Goal: Task Accomplishment & Management: Use online tool/utility

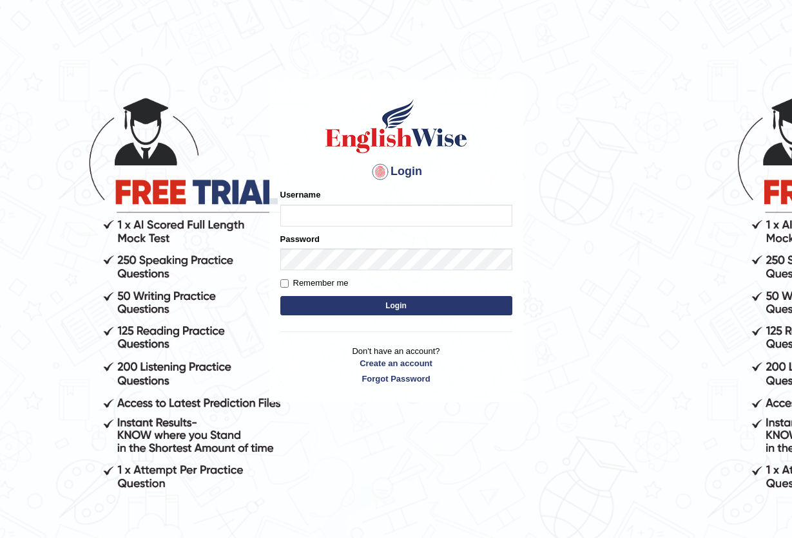
click at [330, 219] on input "Username" at bounding box center [396, 216] width 232 height 22
type input "ravichanapathi_parramatta"
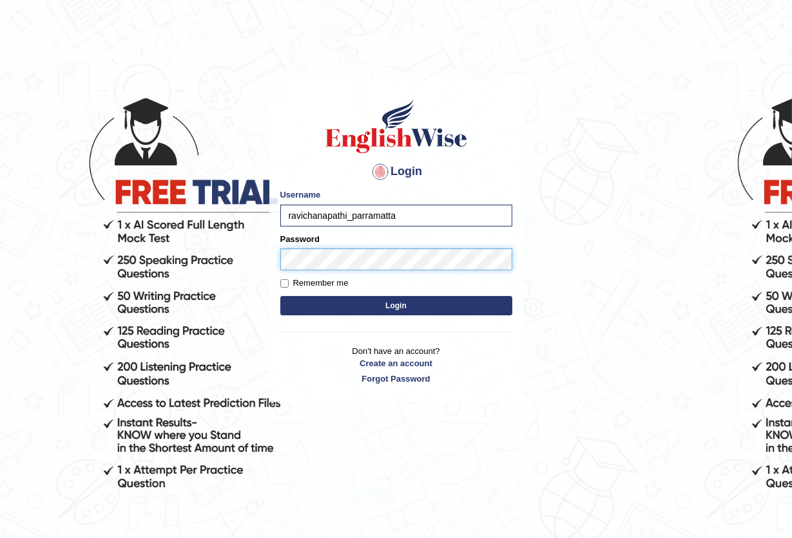
click at [280, 296] on button "Login" at bounding box center [396, 305] width 232 height 19
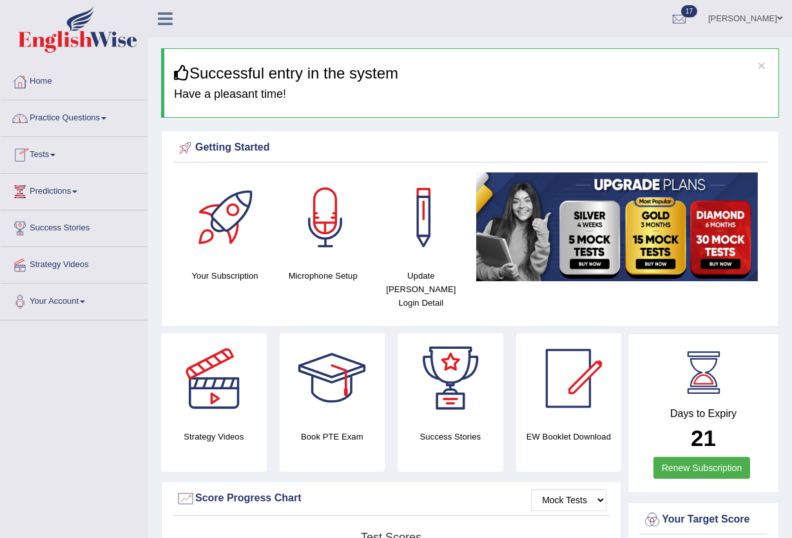
click at [46, 149] on link "Tests" at bounding box center [74, 153] width 147 height 32
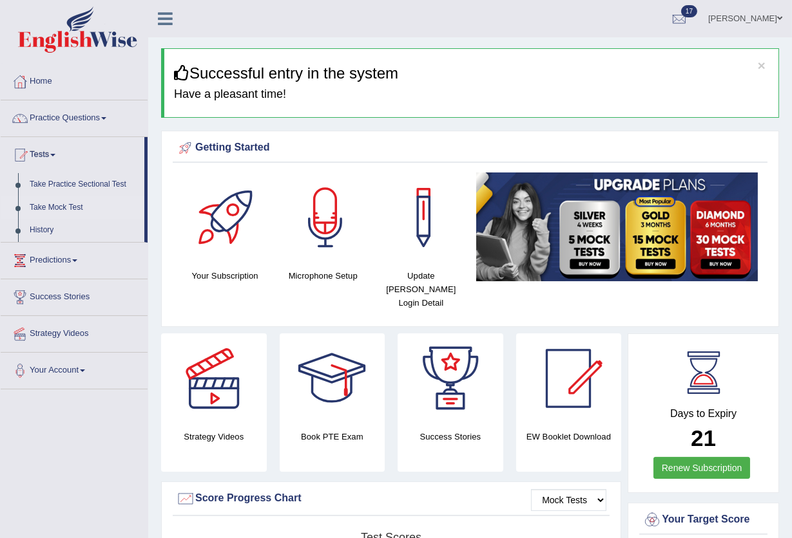
click at [61, 208] on link "Take Mock Test" at bounding box center [84, 207] width 120 height 23
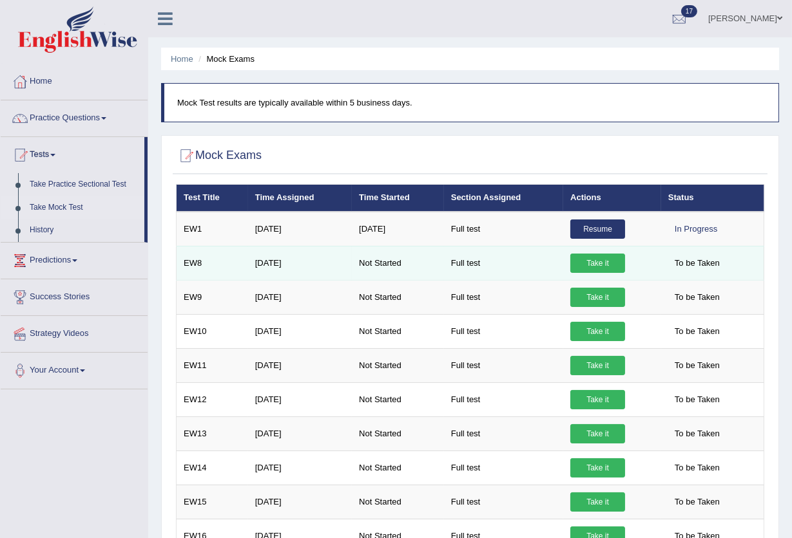
click at [589, 268] on link "Take it" at bounding box center [597, 263] width 55 height 19
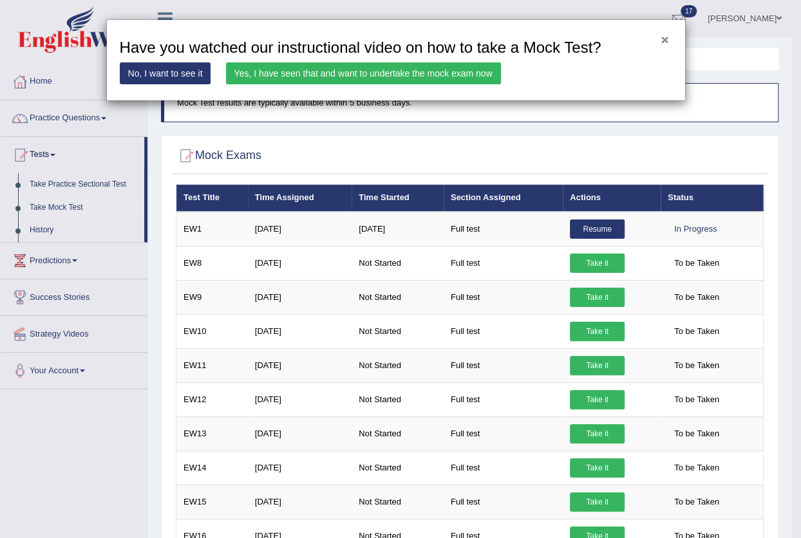
click at [665, 44] on button "×" at bounding box center [665, 40] width 8 height 14
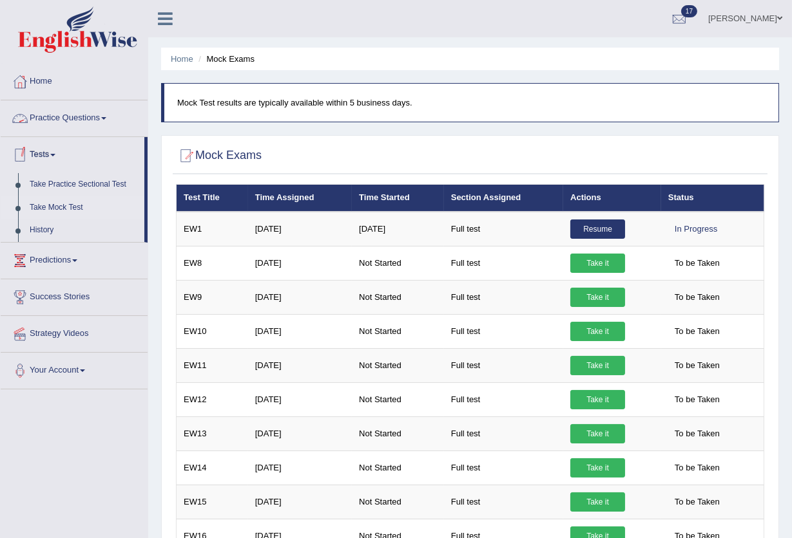
click at [49, 204] on link "Take Mock Test" at bounding box center [84, 207] width 120 height 23
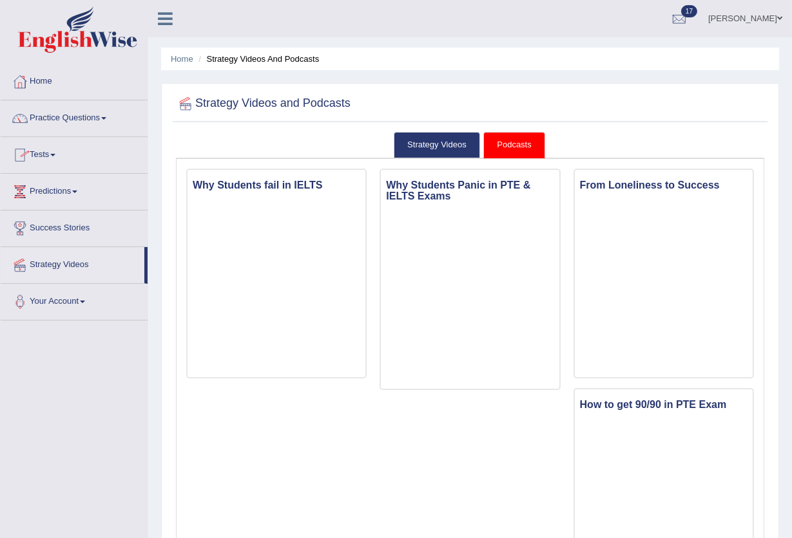
click at [46, 148] on link "Tests" at bounding box center [74, 153] width 147 height 32
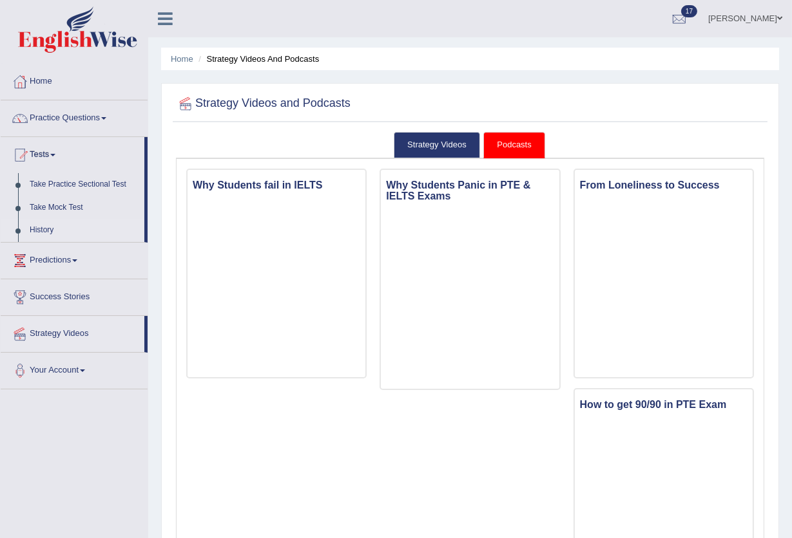
click at [40, 233] on link "History" at bounding box center [84, 230] width 120 height 23
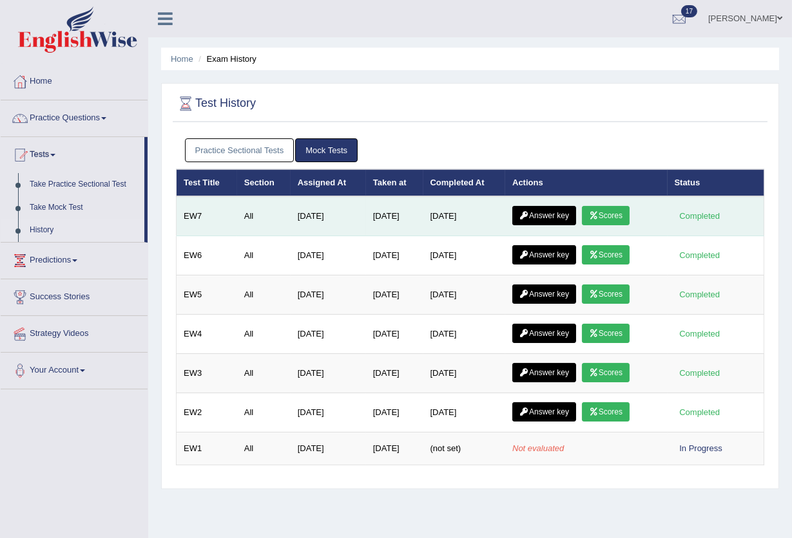
click at [600, 220] on link "Scores" at bounding box center [606, 215] width 48 height 19
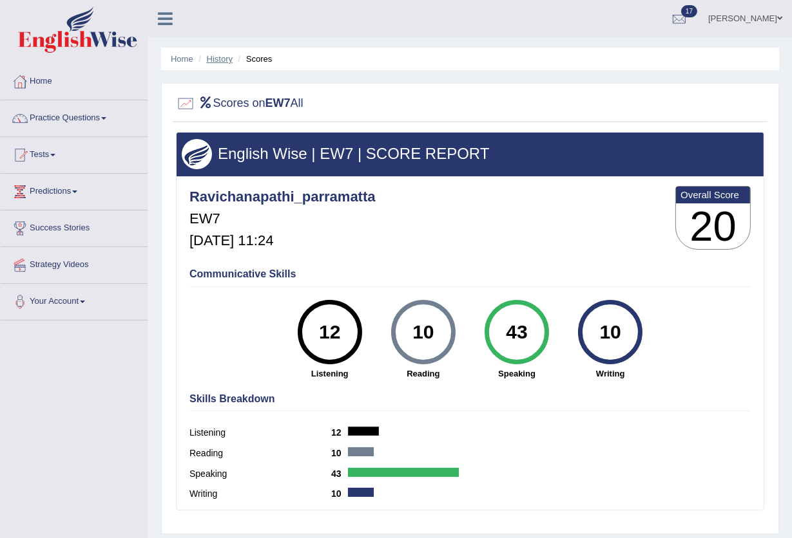
click at [222, 58] on link "History" at bounding box center [220, 59] width 26 height 10
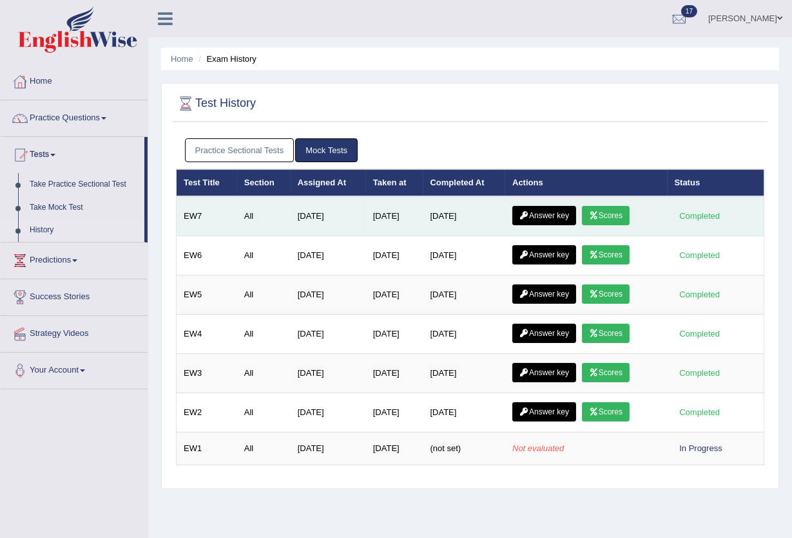
click at [529, 209] on link "Answer key" at bounding box center [544, 215] width 64 height 19
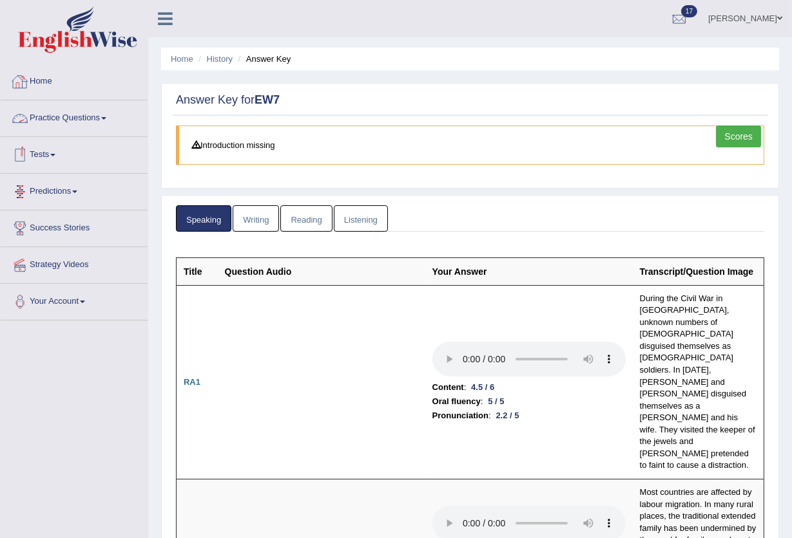
click at [37, 152] on link "Tests" at bounding box center [74, 153] width 147 height 32
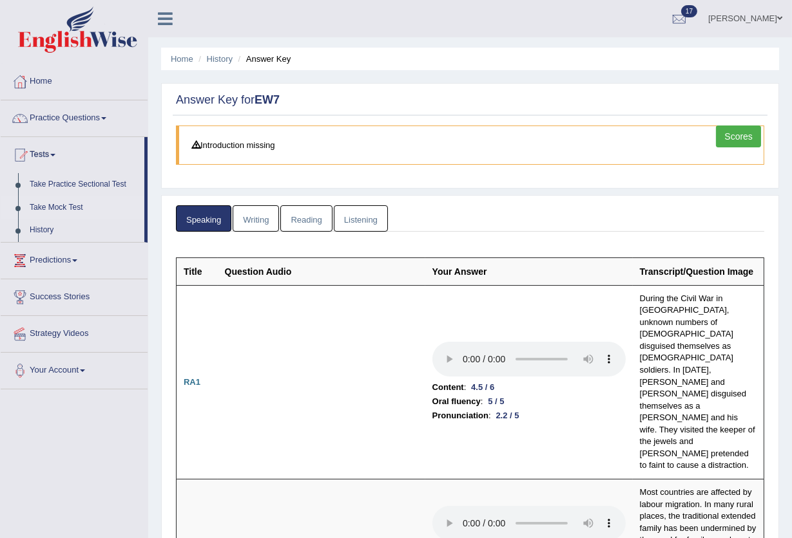
click at [64, 207] on link "Take Mock Test" at bounding box center [84, 207] width 120 height 23
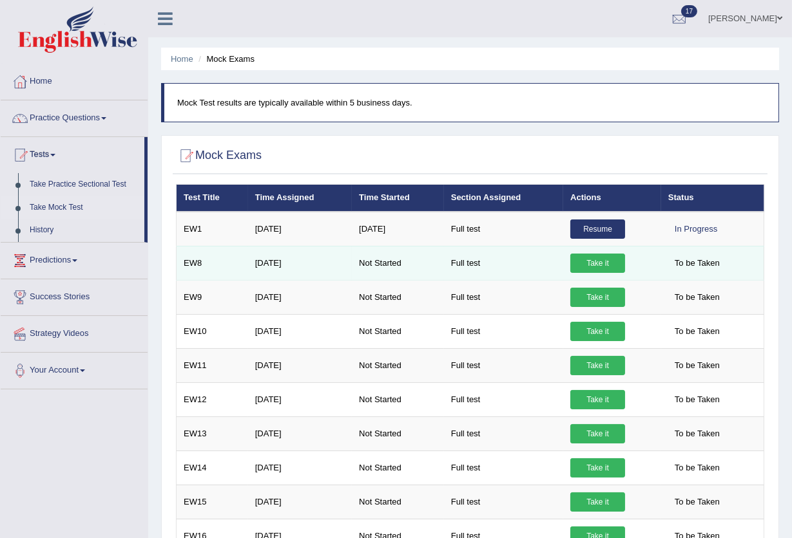
click at [580, 269] on link "Take it" at bounding box center [597, 263] width 55 height 19
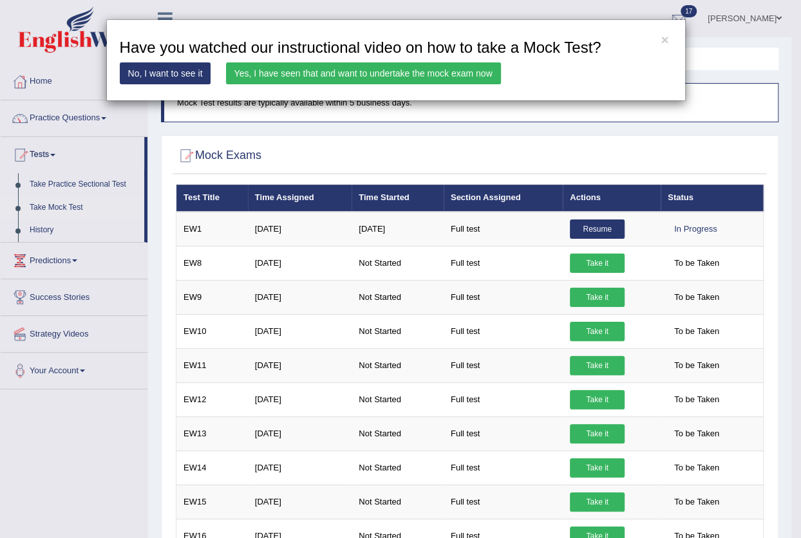
click at [447, 74] on link "Yes, I have seen that and want to undertake the mock exam now" at bounding box center [363, 73] width 275 height 22
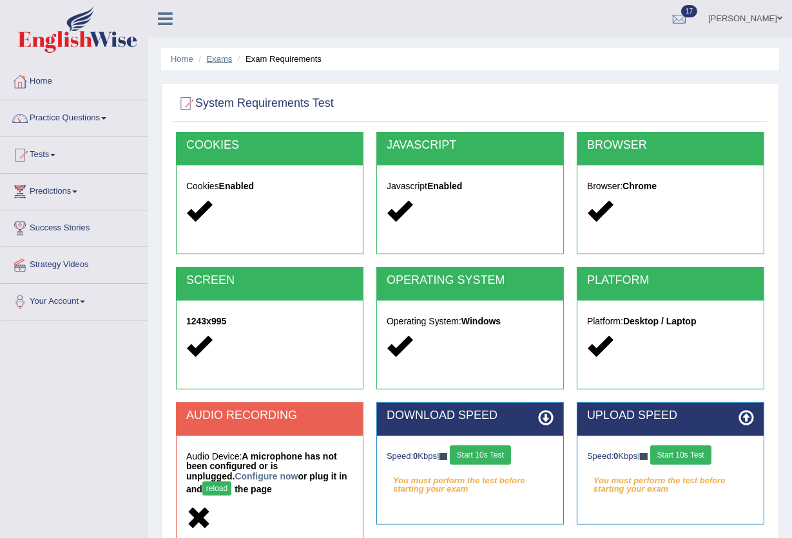
click at [211, 63] on link "Exams" at bounding box center [220, 59] width 26 height 10
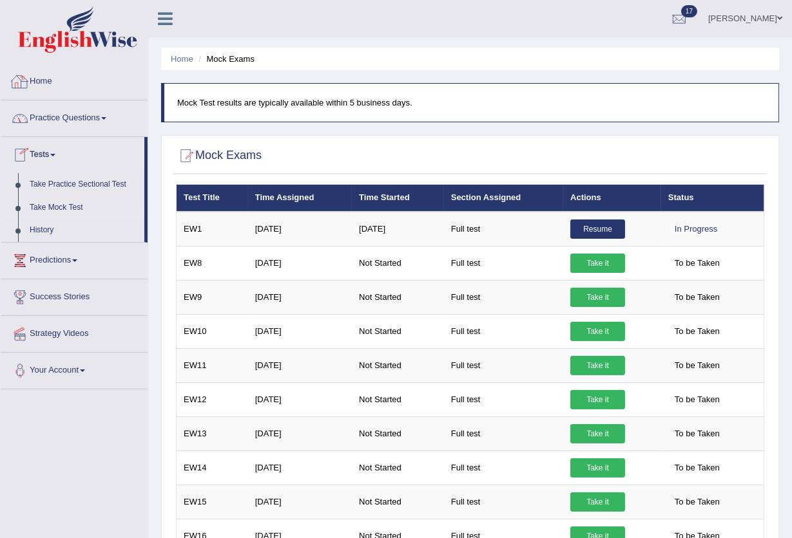
click at [48, 74] on link "Home" at bounding box center [74, 80] width 147 height 32
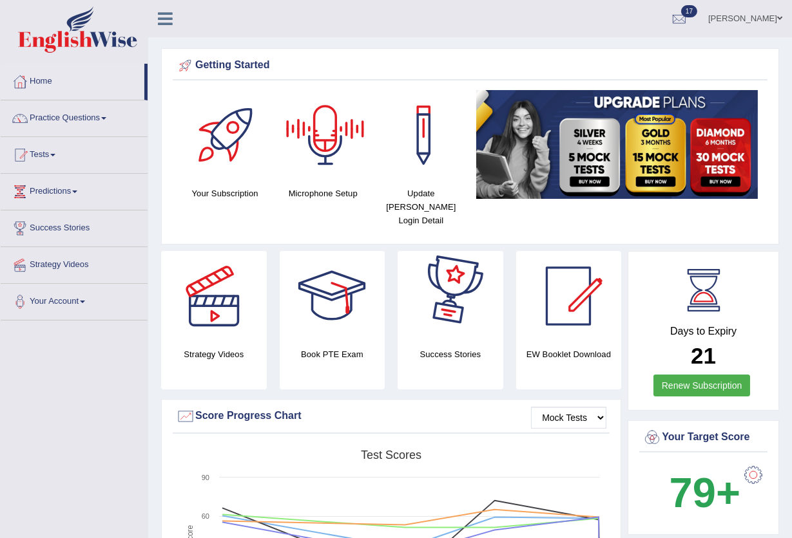
click at [306, 155] on div at bounding box center [325, 135] width 90 height 90
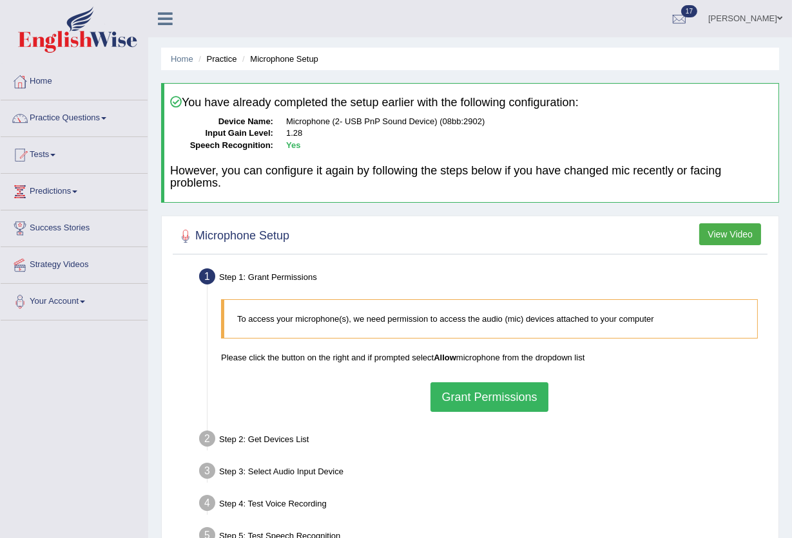
click at [498, 390] on button "Grant Permissions" at bounding box center [488, 398] width 117 height 30
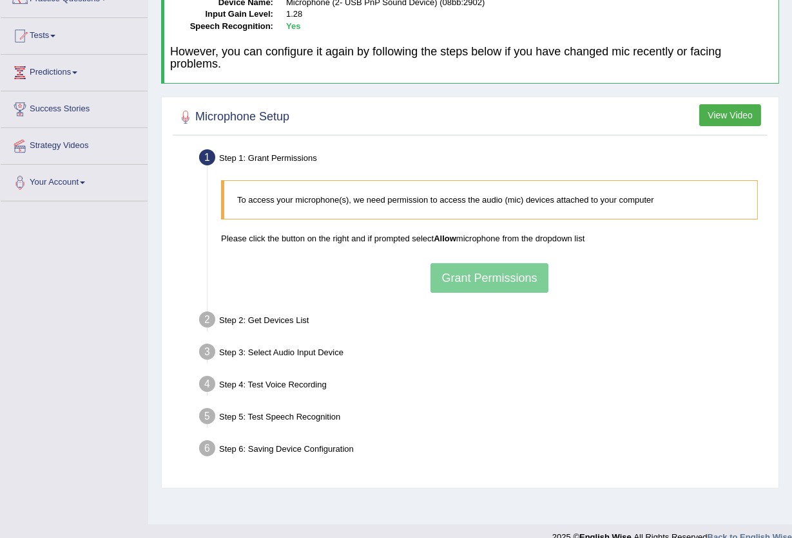
scroll to position [138, 0]
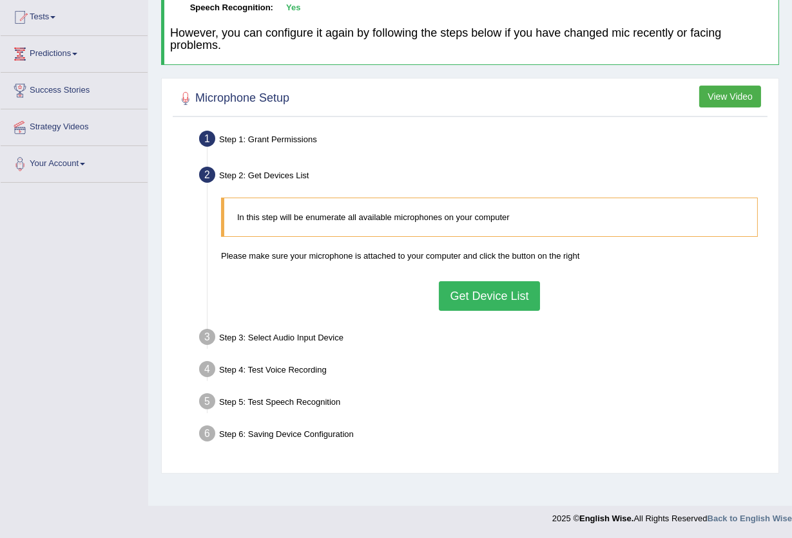
click at [499, 289] on button "Get Device List" at bounding box center [489, 296] width 100 height 30
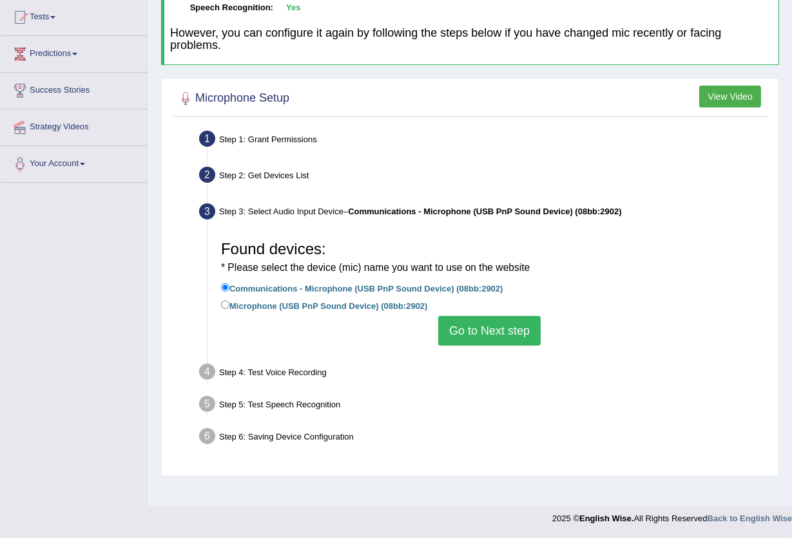
click at [504, 337] on button "Go to Next step" at bounding box center [489, 331] width 102 height 30
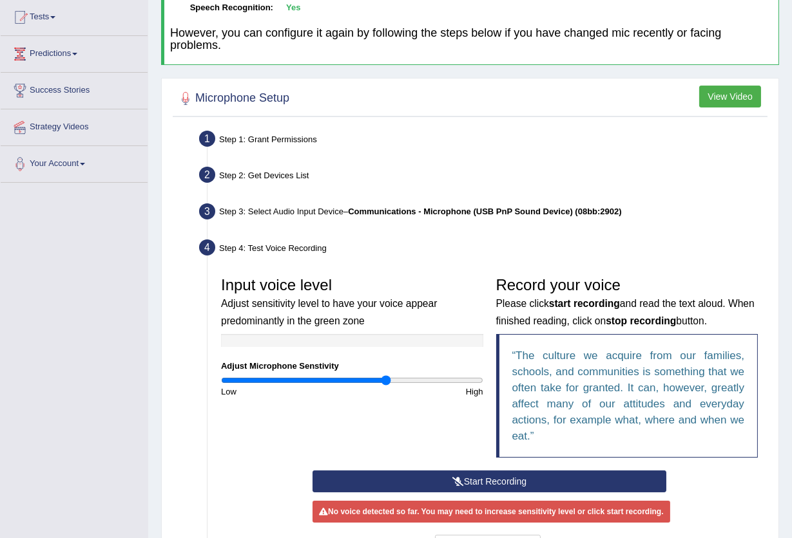
click at [477, 477] on button "Start Recording" at bounding box center [489, 482] width 354 height 22
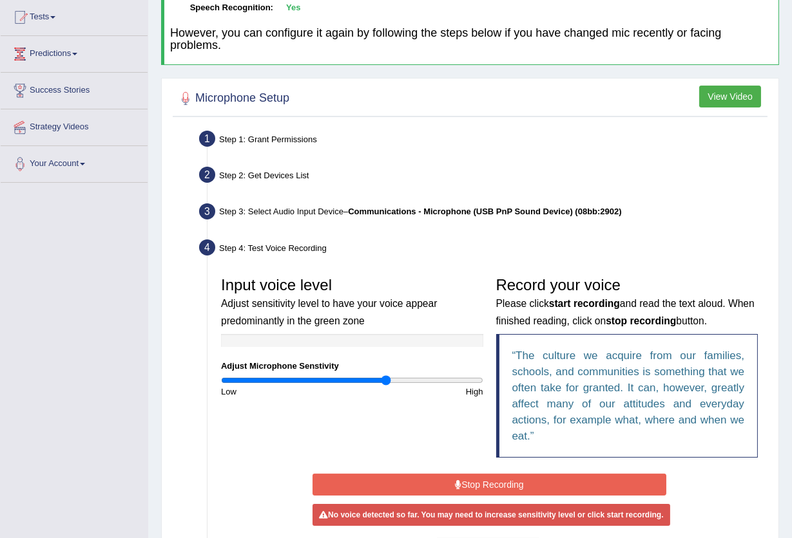
scroll to position [223, 0]
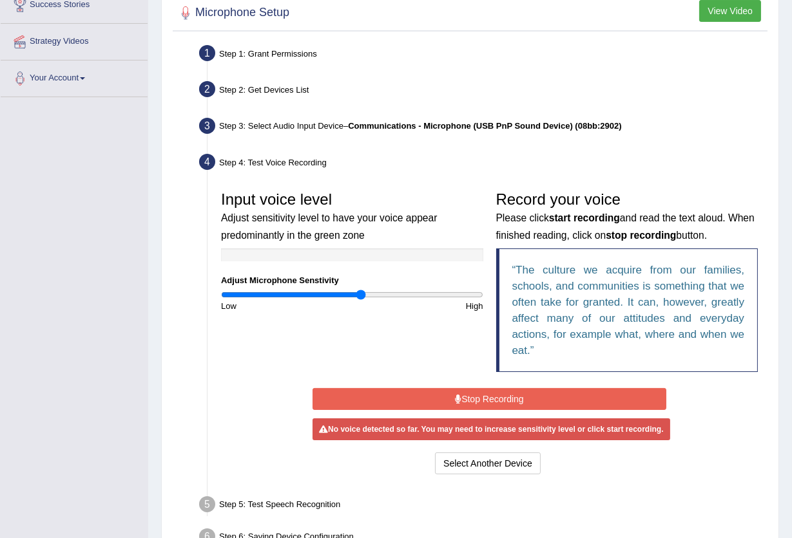
click at [361, 292] on input "range" at bounding box center [352, 295] width 262 height 10
click at [303, 292] on input "range" at bounding box center [352, 295] width 262 height 10
type input "1.68"
click at [436, 293] on input "range" at bounding box center [352, 295] width 262 height 10
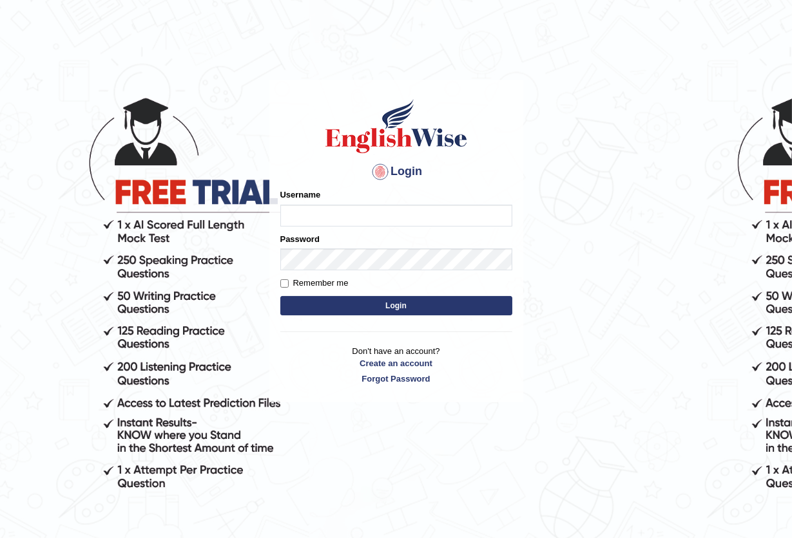
click at [335, 219] on input "Username" at bounding box center [396, 216] width 232 height 22
type input "ravichanapathi_parramatta"
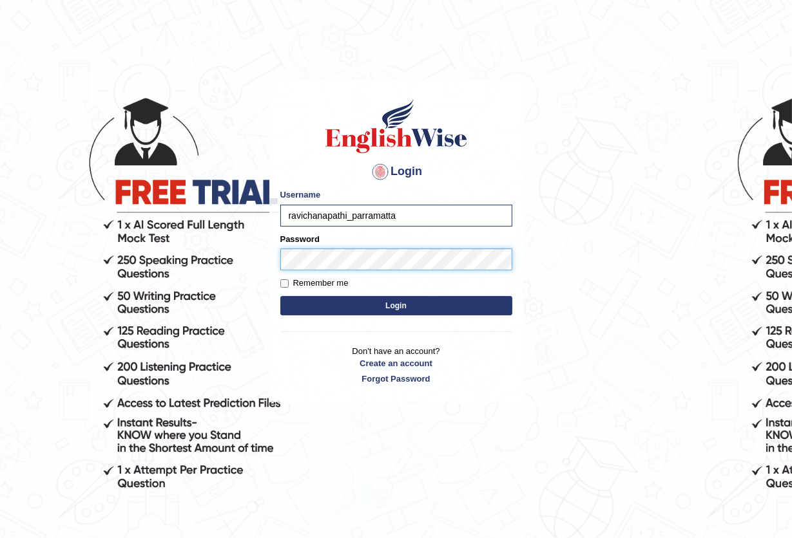
click at [280, 296] on button "Login" at bounding box center [396, 305] width 232 height 19
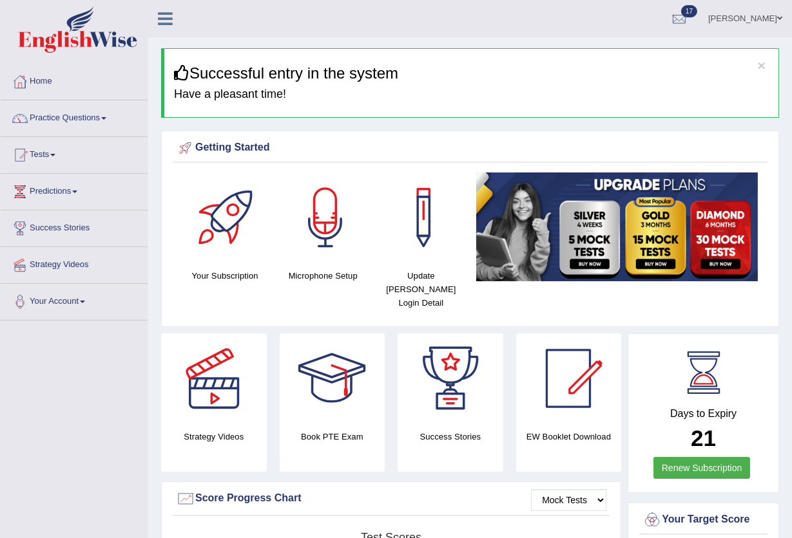
click at [326, 218] on div at bounding box center [325, 218] width 90 height 90
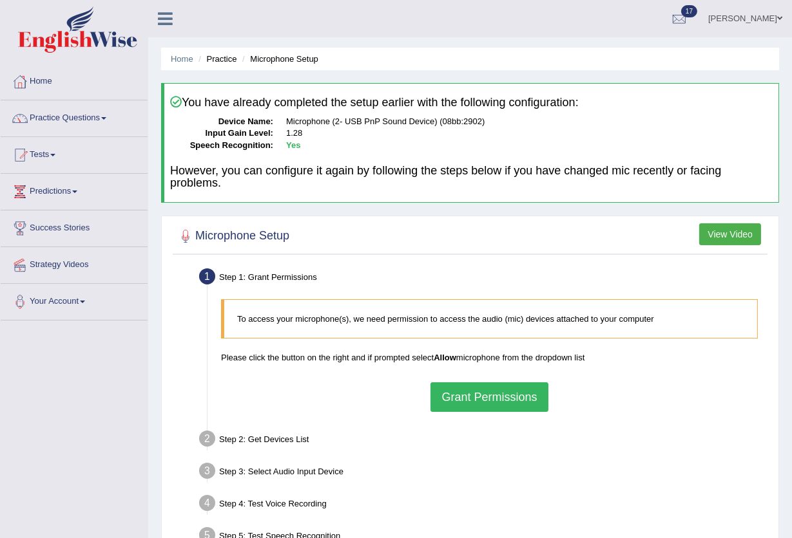
click at [517, 407] on button "Grant Permissions" at bounding box center [488, 398] width 117 height 30
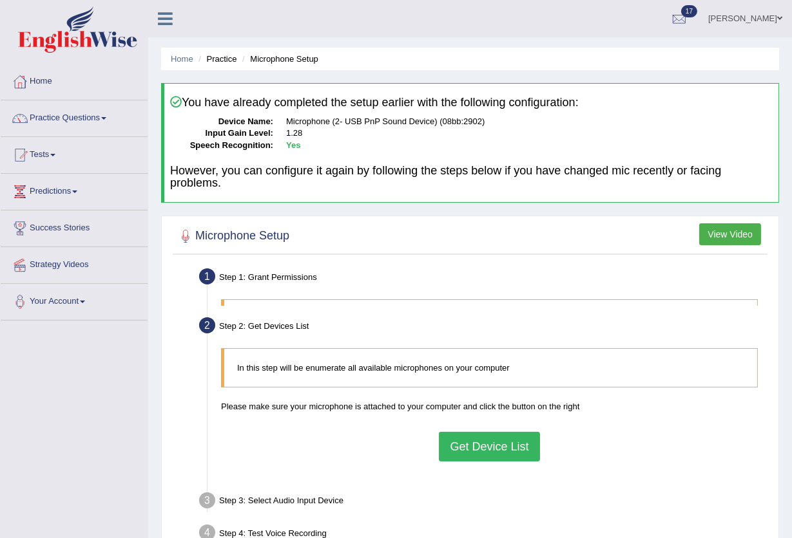
scroll to position [138, 0]
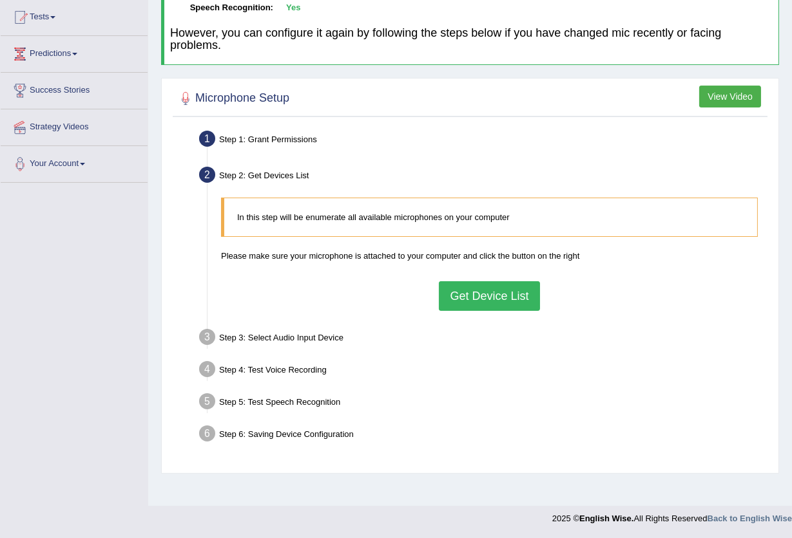
click at [513, 291] on button "Get Device List" at bounding box center [489, 296] width 100 height 30
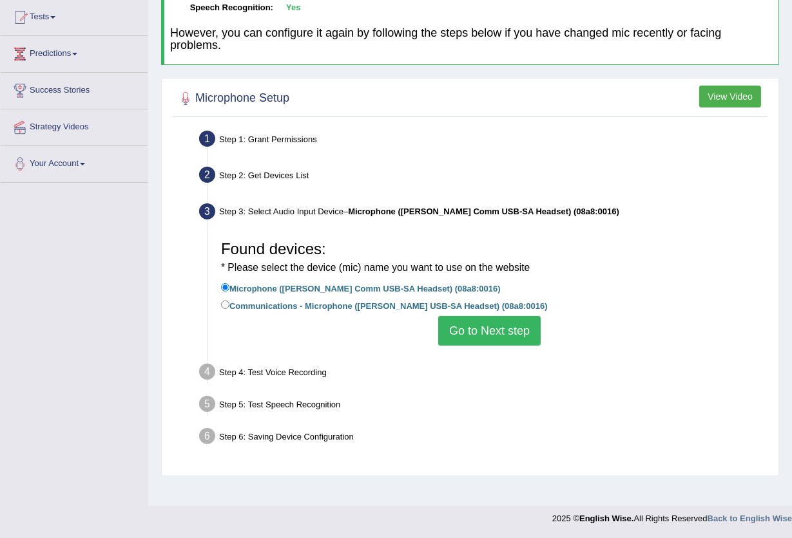
click at [543, 344] on div "Found devices: * Please select the device (mic) name you want to use on the web…" at bounding box center [488, 290] width 549 height 124
click at [537, 341] on button "Go to Next step" at bounding box center [489, 331] width 102 height 30
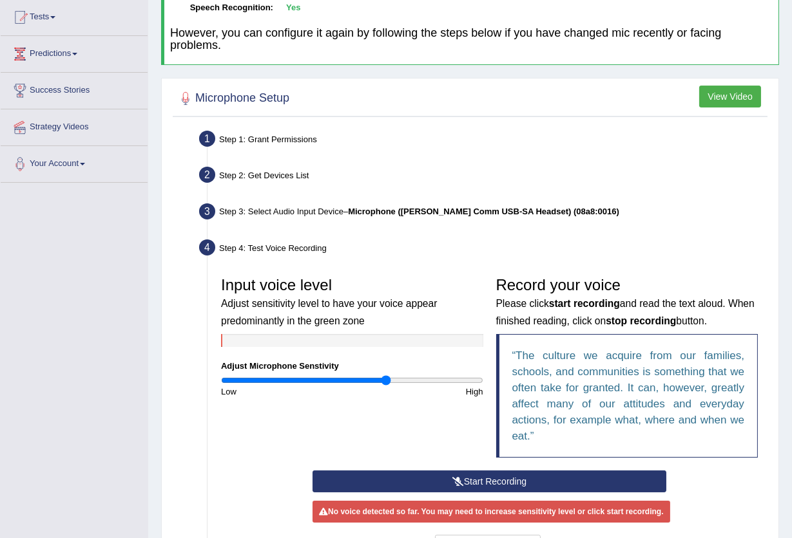
click at [478, 476] on button "Start Recording" at bounding box center [489, 482] width 354 height 22
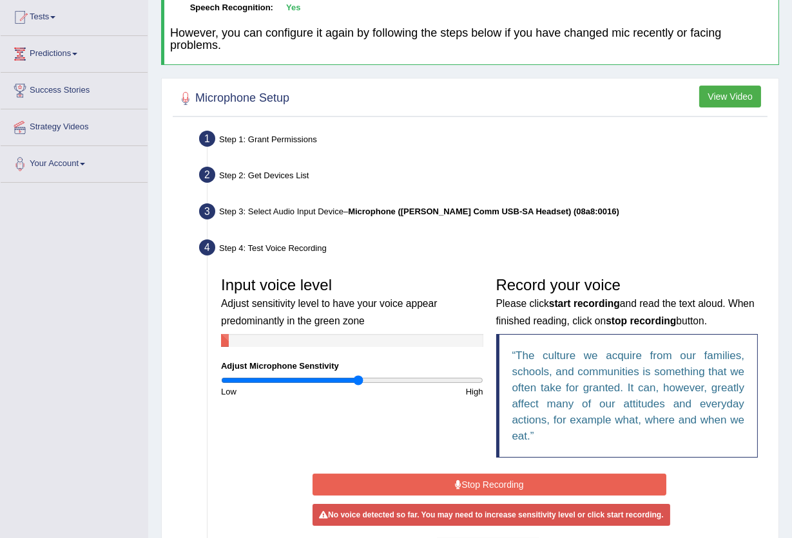
click at [357, 382] on input "range" at bounding box center [352, 380] width 262 height 10
click at [366, 381] on input "range" at bounding box center [352, 380] width 262 height 10
click at [358, 382] on input "range" at bounding box center [352, 380] width 262 height 10
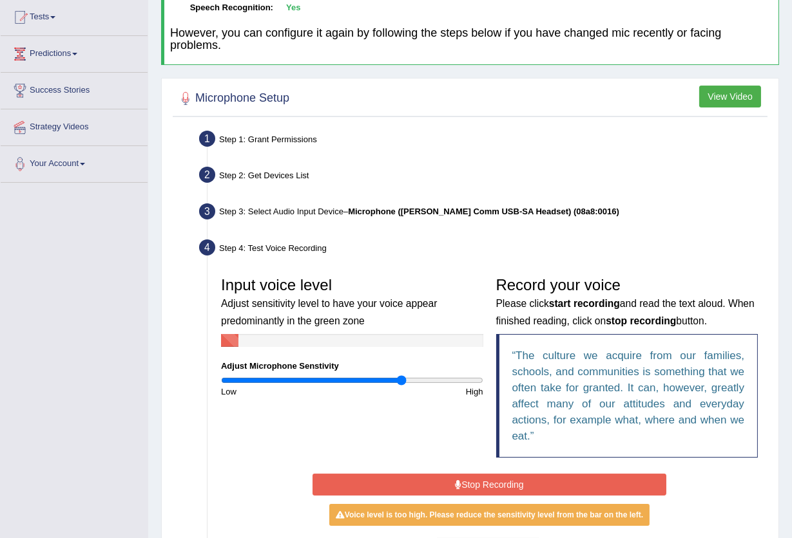
click at [401, 382] on input "range" at bounding box center [352, 380] width 262 height 10
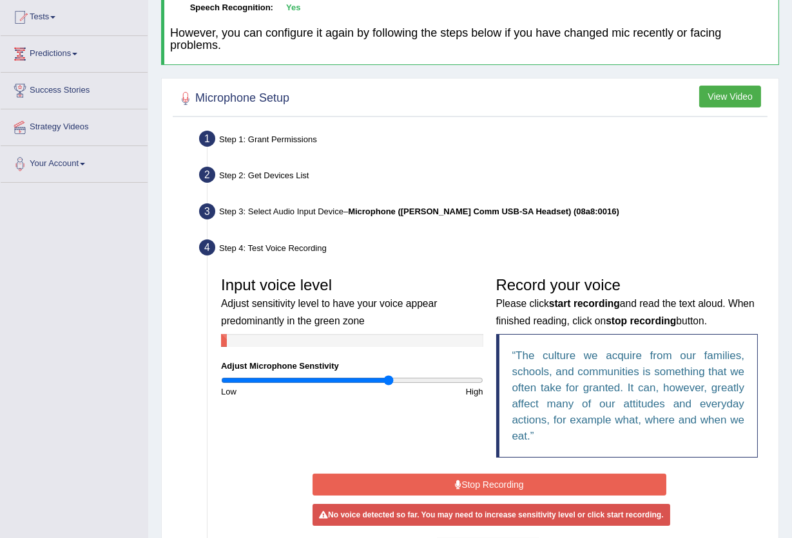
click at [388, 383] on input "range" at bounding box center [352, 380] width 262 height 10
click at [368, 380] on input "range" at bounding box center [352, 380] width 262 height 10
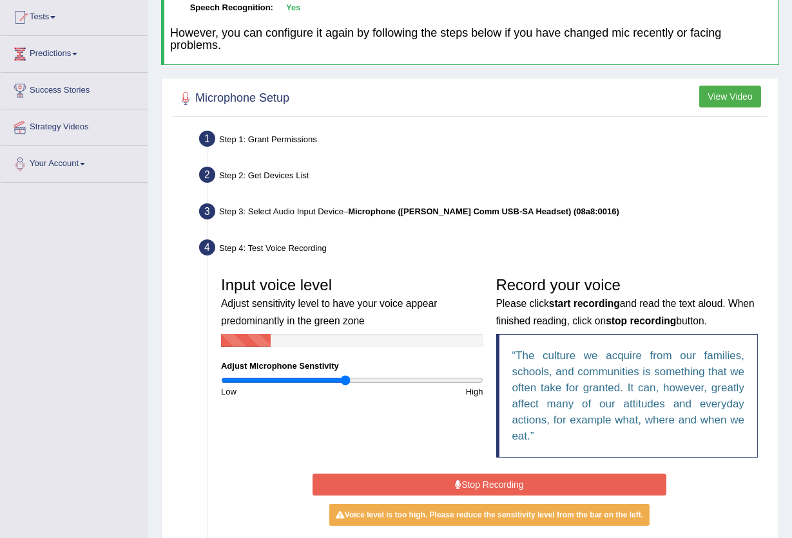
click at [345, 379] on input "range" at bounding box center [352, 380] width 262 height 10
click at [324, 380] on input "range" at bounding box center [352, 380] width 262 height 10
type input "0.84"
click at [330, 379] on input "range" at bounding box center [352, 380] width 262 height 10
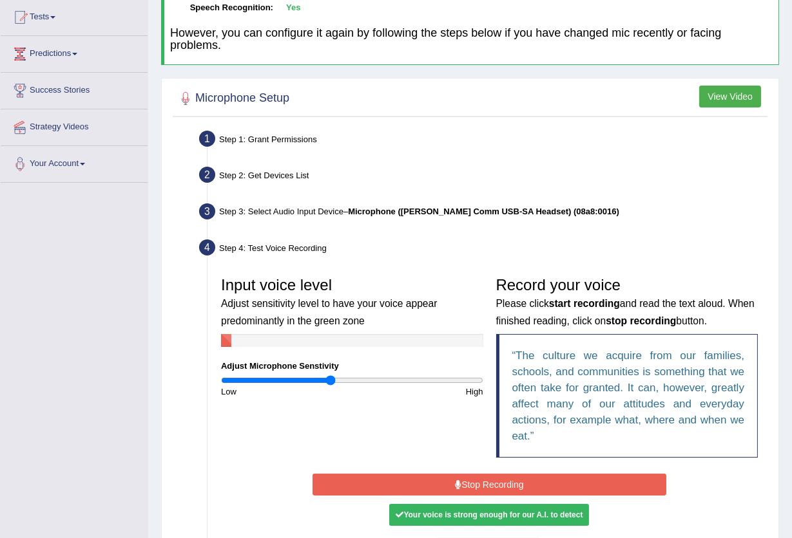
click at [480, 488] on button "Stop Recording" at bounding box center [489, 485] width 354 height 22
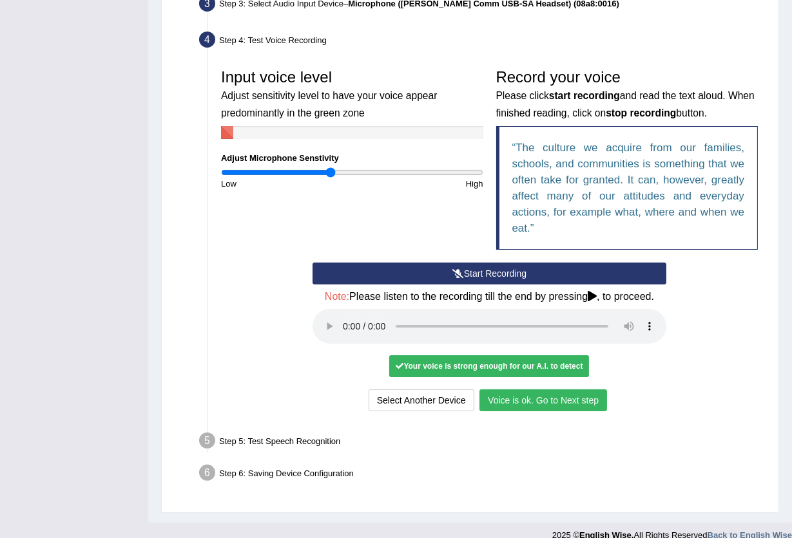
scroll to position [362, 0]
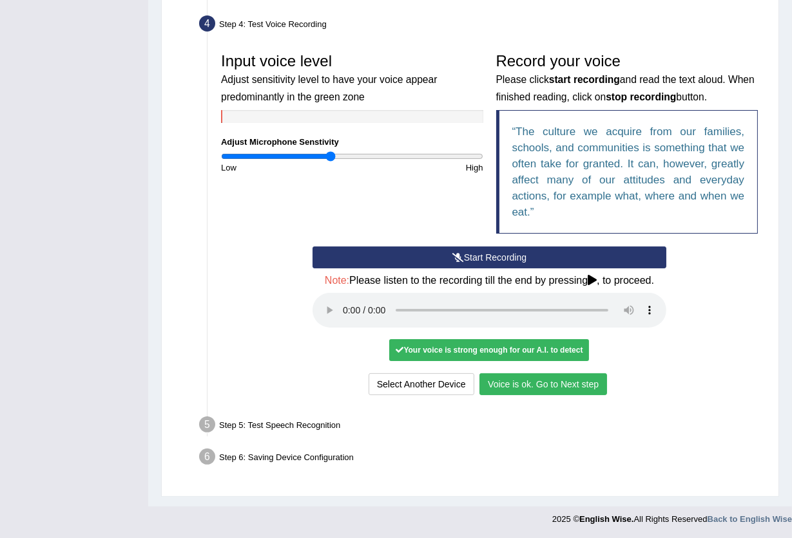
click at [513, 379] on button "Voice is ok. Go to Next step" at bounding box center [543, 385] width 128 height 22
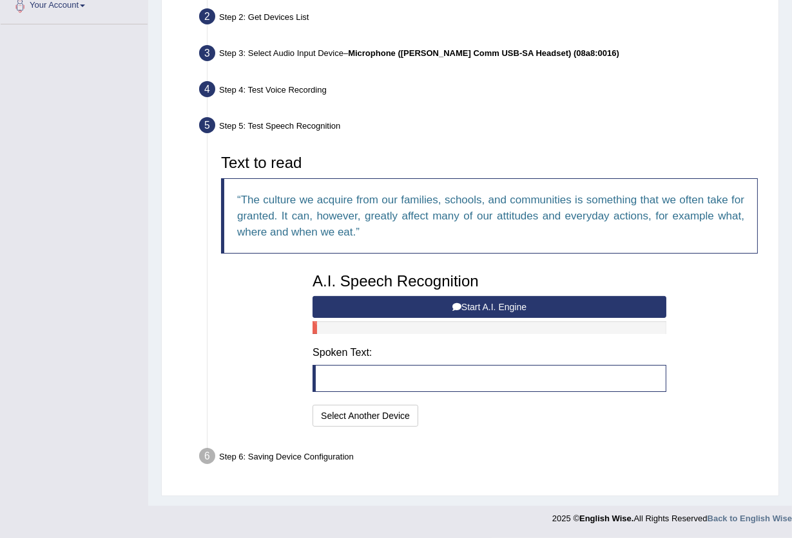
scroll to position [295, 0]
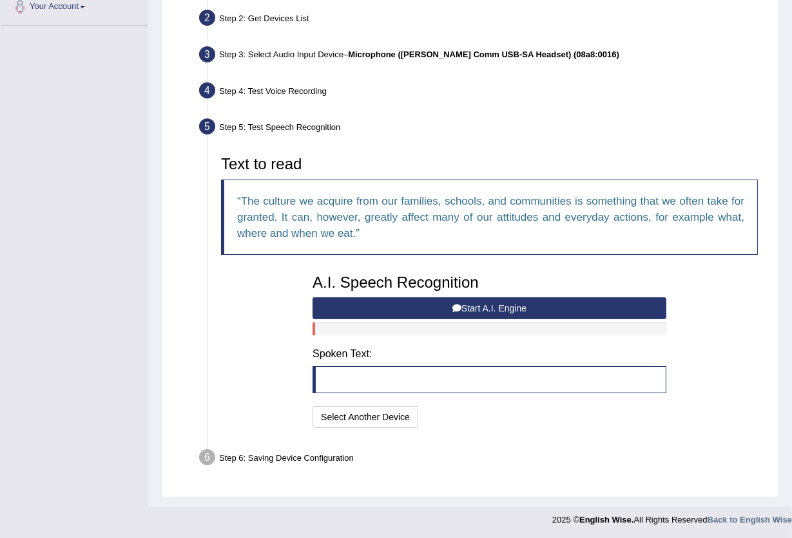
click at [459, 312] on button "Start A.I. Engine" at bounding box center [489, 309] width 354 height 22
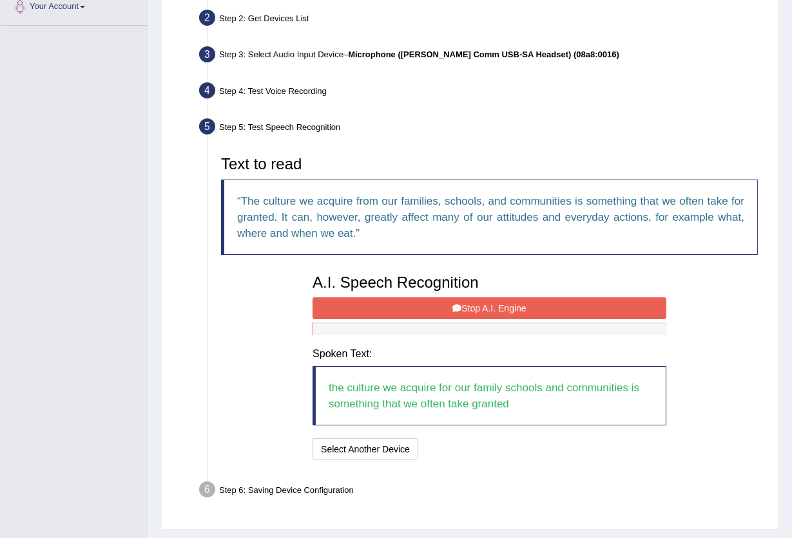
click at [445, 313] on button "Stop A.I. Engine" at bounding box center [489, 309] width 354 height 22
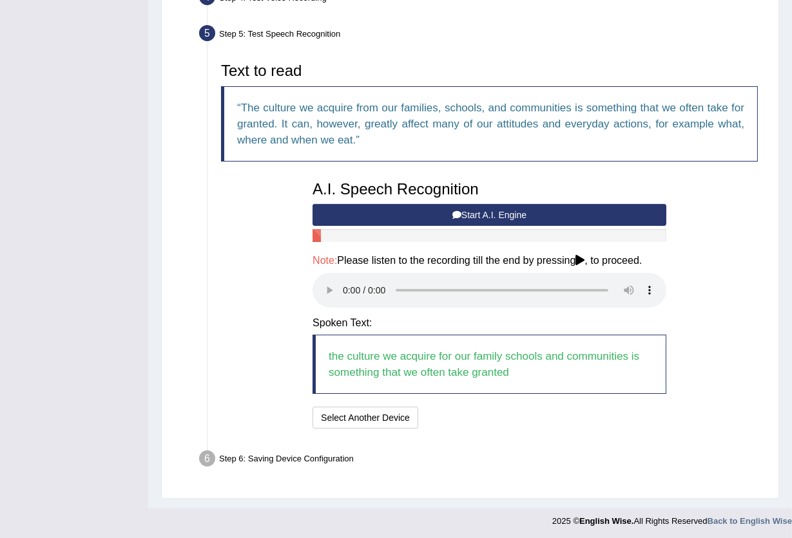
scroll to position [390, 0]
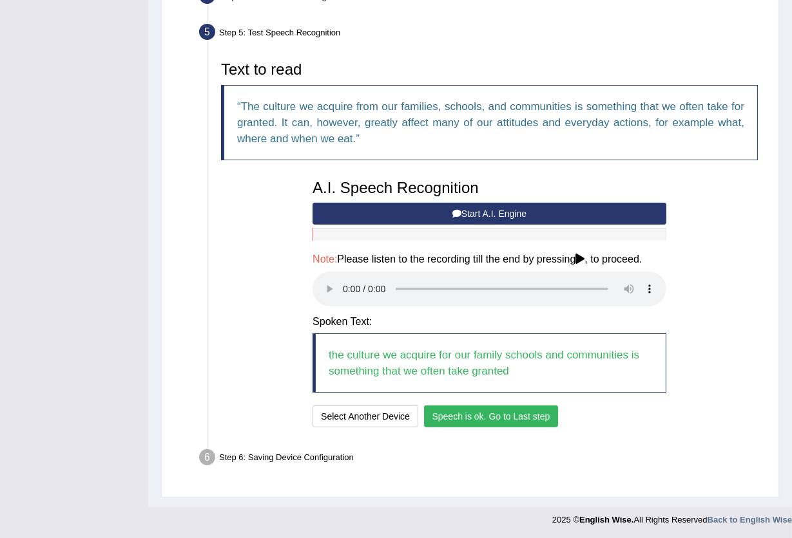
click at [489, 421] on button "Speech is ok. Go to Last step" at bounding box center [491, 417] width 135 height 22
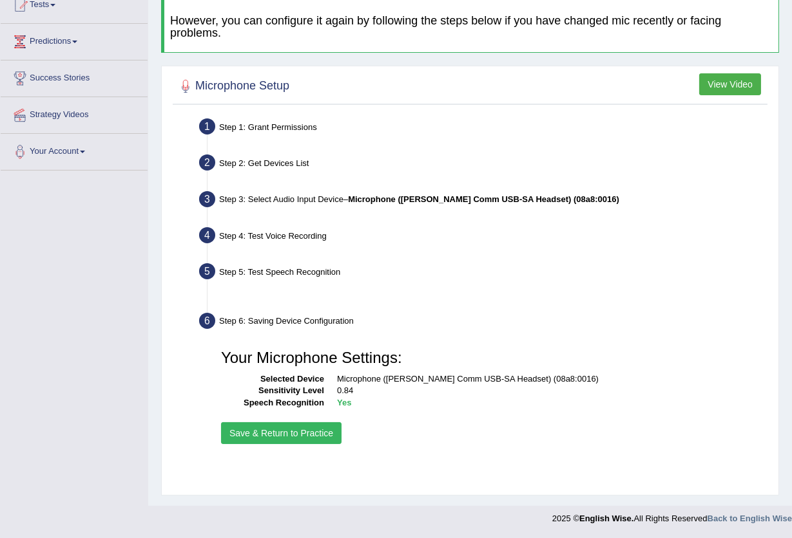
scroll to position [138, 0]
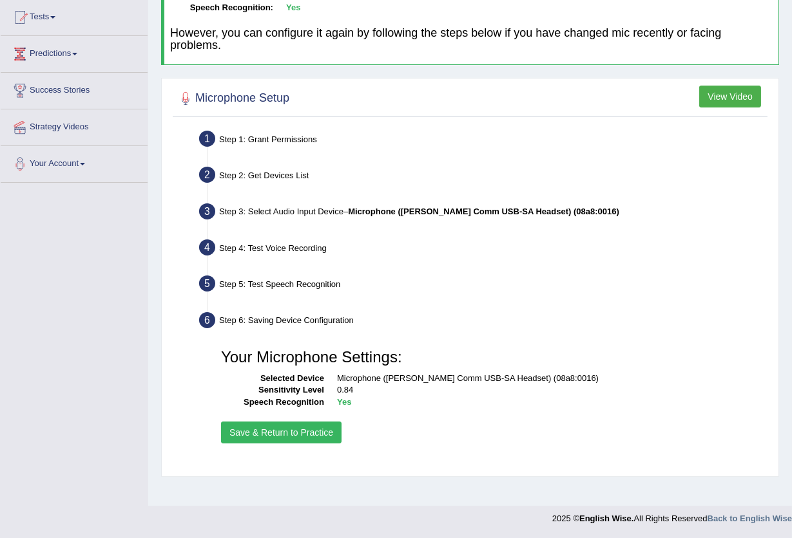
click at [310, 440] on button "Save & Return to Practice" at bounding box center [281, 433] width 120 height 22
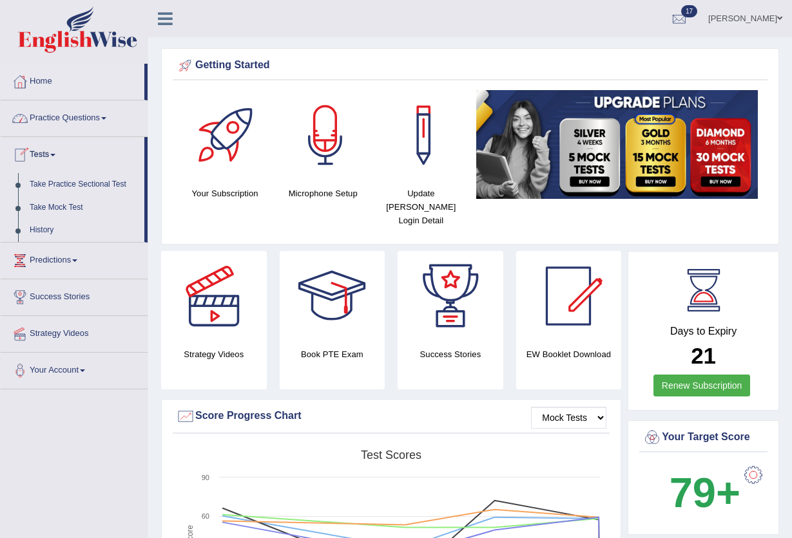
click at [61, 207] on link "Take Mock Test" at bounding box center [84, 207] width 120 height 23
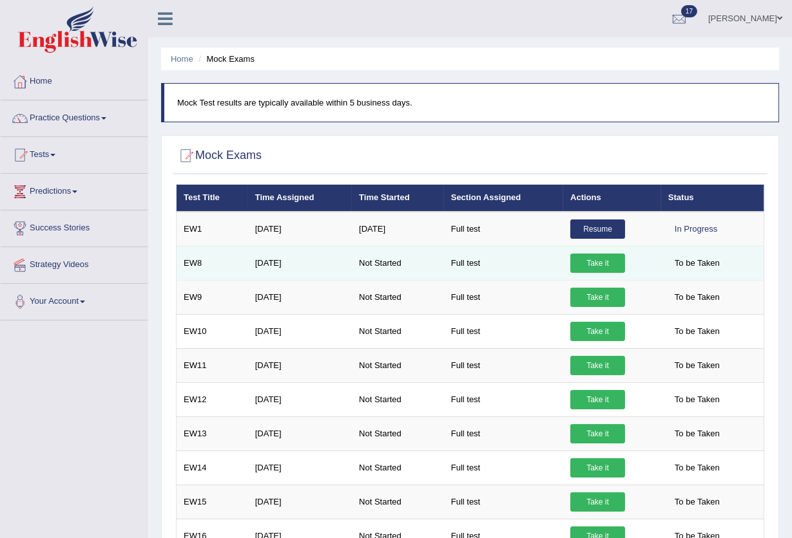
click at [576, 263] on link "Take it" at bounding box center [597, 263] width 55 height 19
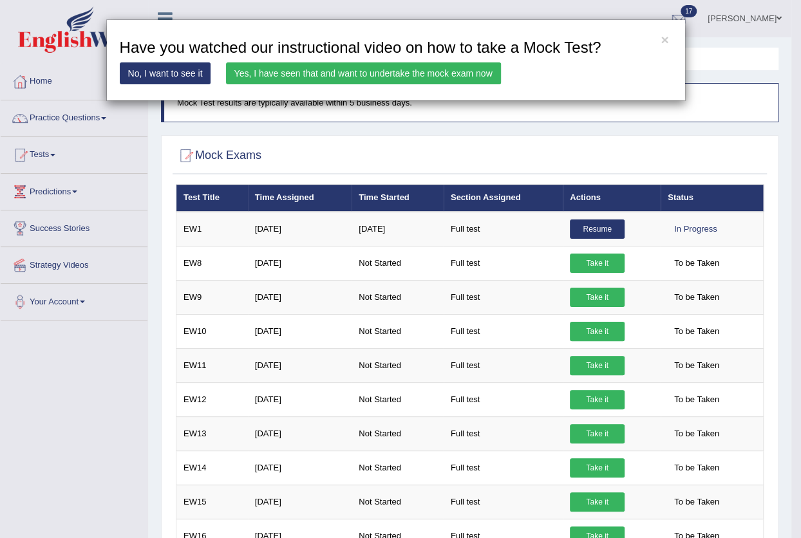
click at [311, 73] on link "Yes, I have seen that and want to undertake the mock exam now" at bounding box center [363, 73] width 275 height 22
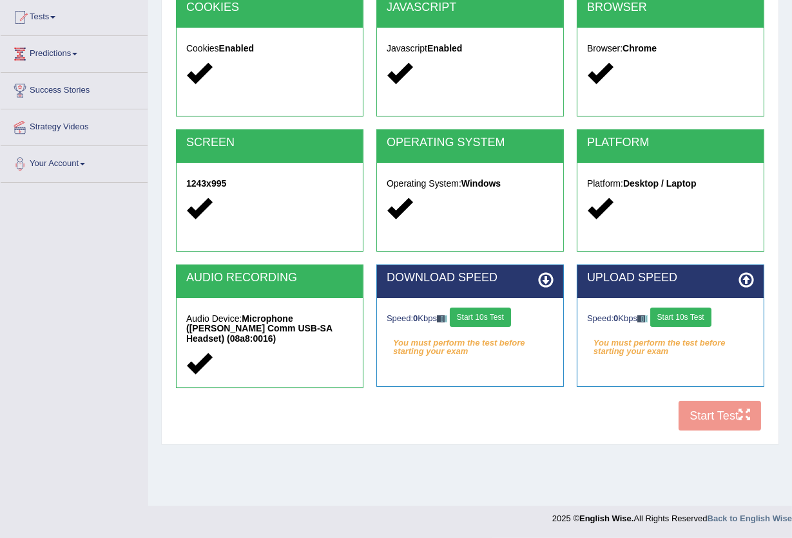
click at [482, 325] on button "Start 10s Test" at bounding box center [480, 317] width 61 height 19
click at [696, 323] on button "Start 10s Test" at bounding box center [680, 317] width 61 height 19
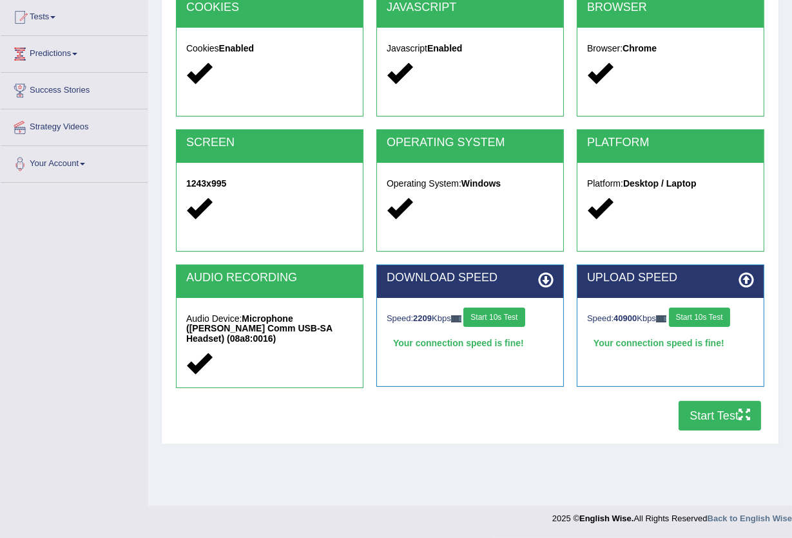
click at [690, 416] on button "Start Test" at bounding box center [719, 416] width 82 height 30
